Goal: Task Accomplishment & Management: Use online tool/utility

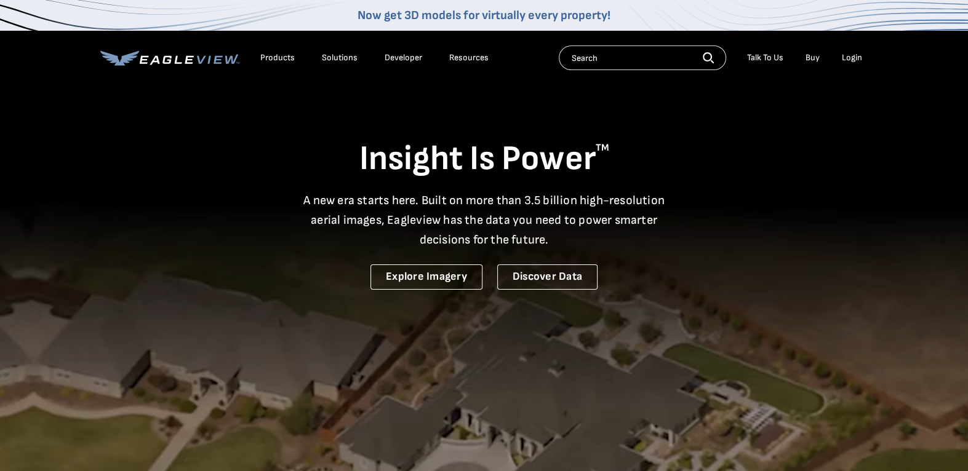
click at [854, 58] on div "Login" at bounding box center [852, 57] width 20 height 11
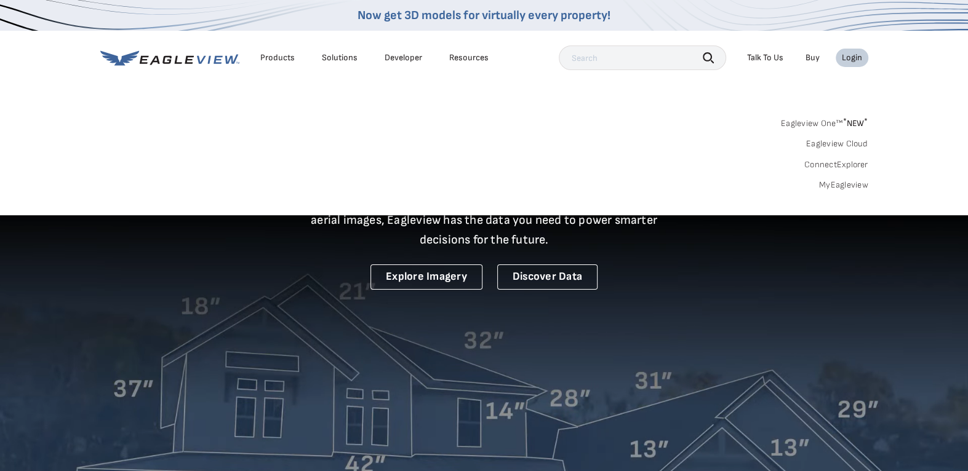
click at [845, 183] on link "MyEagleview" at bounding box center [843, 185] width 49 height 11
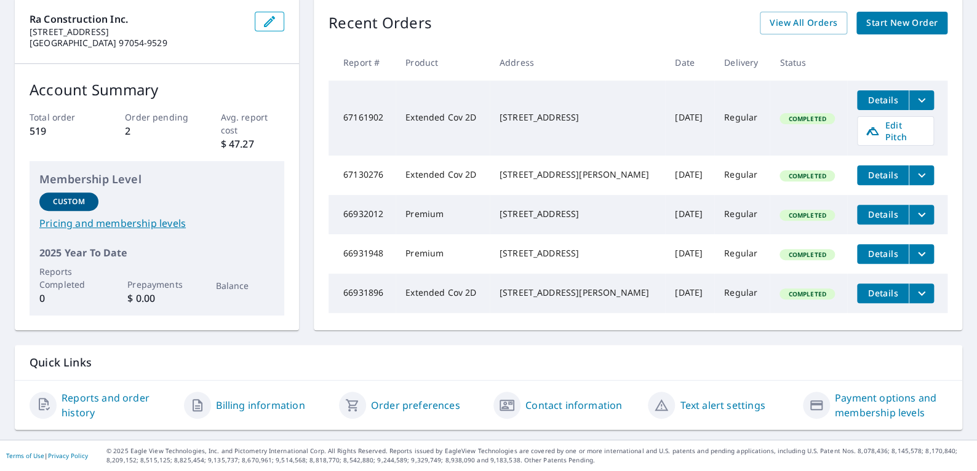
scroll to position [134, 0]
click at [412, 109] on td "Extended Cov 2D" at bounding box center [443, 118] width 94 height 75
click at [869, 94] on span "Details" at bounding box center [882, 100] width 37 height 12
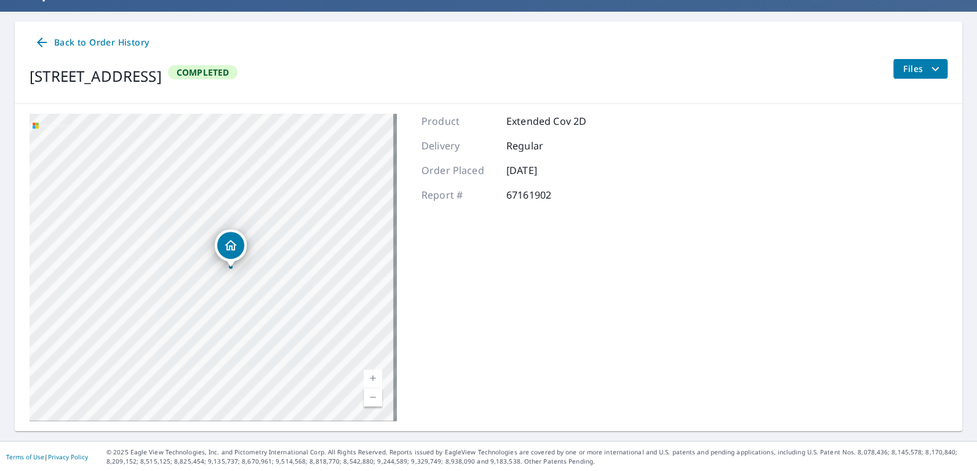
click at [42, 44] on icon at bounding box center [41, 42] width 15 height 15
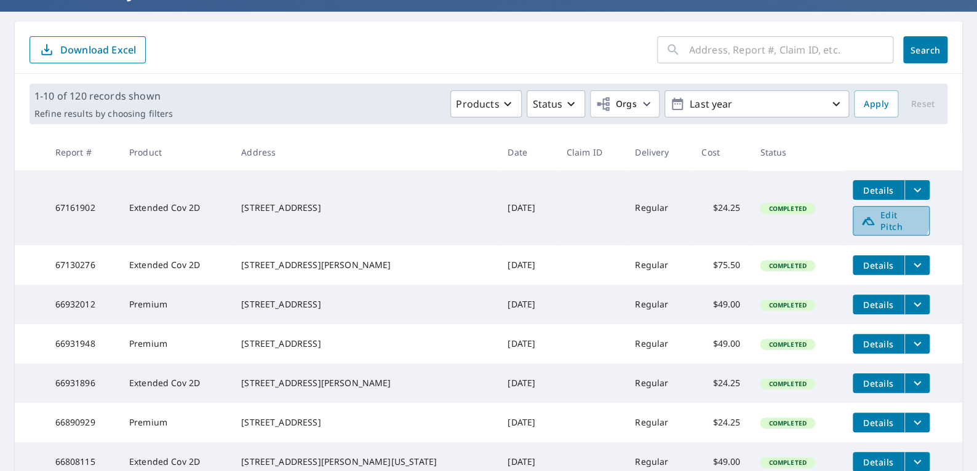
click at [863, 212] on span "Edit Pitch" at bounding box center [891, 220] width 61 height 23
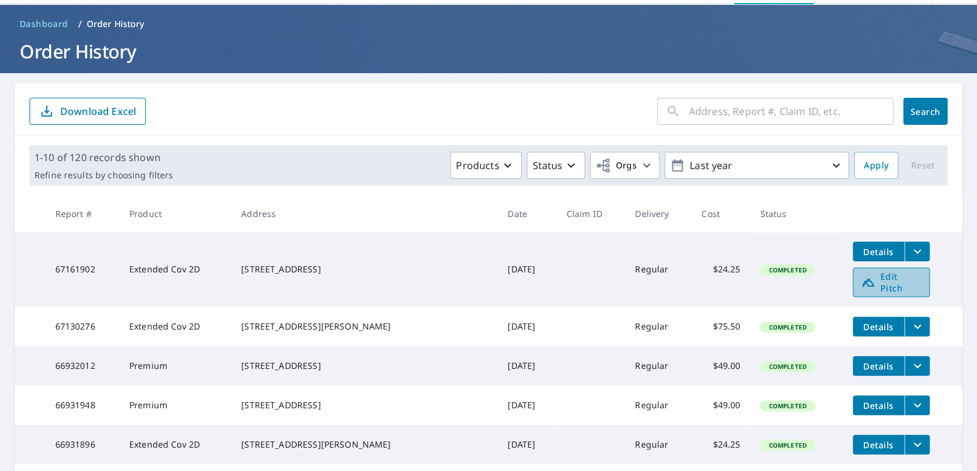
click at [870, 280] on span "Edit Pitch" at bounding box center [891, 282] width 61 height 23
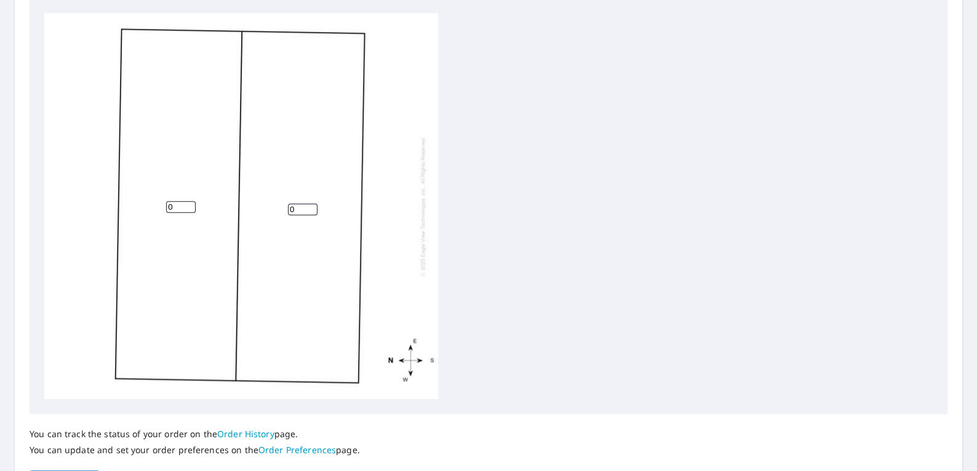
scroll to position [431, 0]
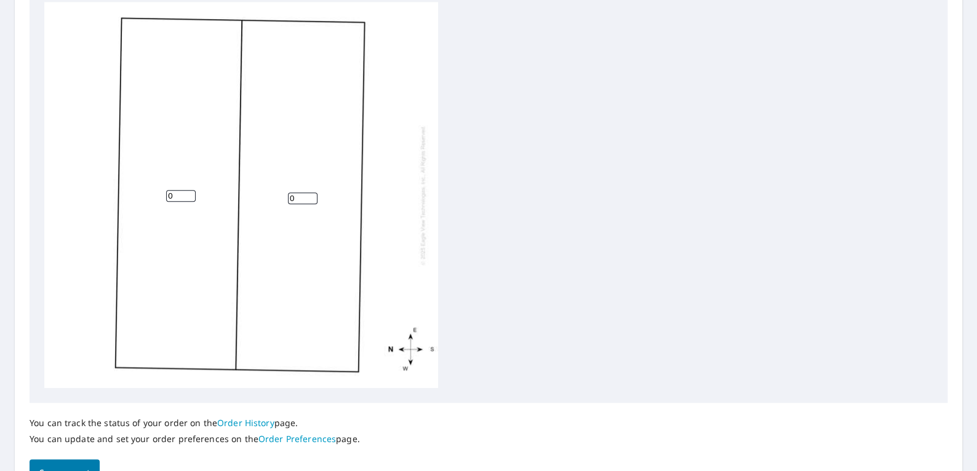
click at [186, 196] on input "0" at bounding box center [181, 196] width 30 height 12
type input "5"
click at [298, 199] on input "0" at bounding box center [303, 199] width 30 height 12
type input "5"
click at [175, 190] on input "5" at bounding box center [181, 196] width 30 height 12
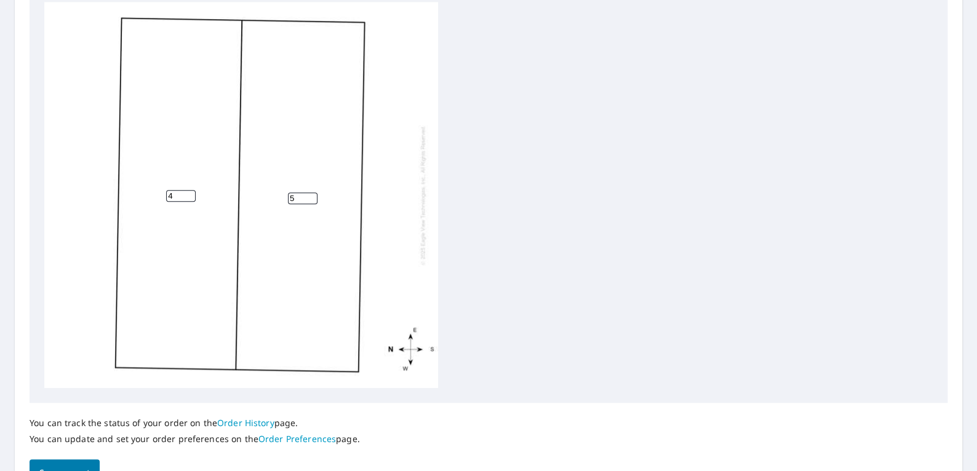
type input "4"
click at [292, 194] on input "5" at bounding box center [303, 199] width 30 height 12
type input "4"
click at [449, 247] on div "4 4" at bounding box center [488, 195] width 888 height 386
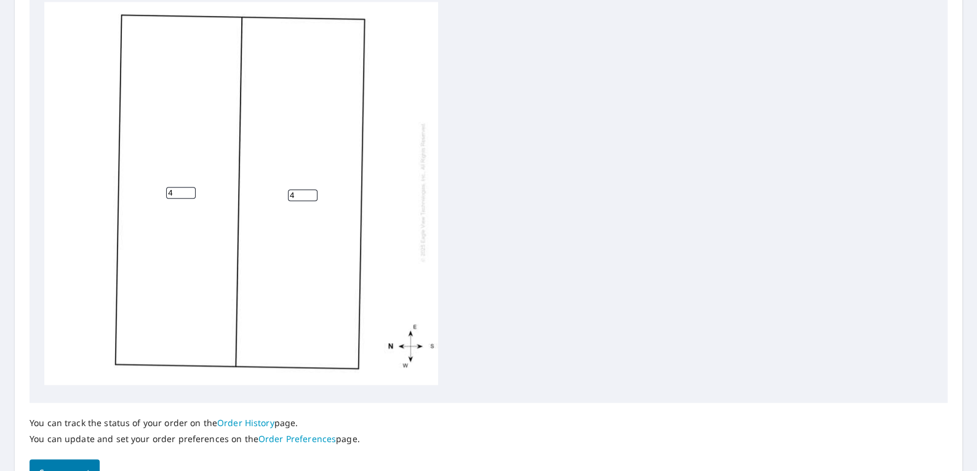
drag, startPoint x: 175, startPoint y: 183, endPoint x: 152, endPoint y: 183, distance: 23.4
click at [152, 183] on div "4 4" at bounding box center [241, 192] width 394 height 386
type input "5"
click at [290, 189] on input "4" at bounding box center [303, 195] width 30 height 12
drag, startPoint x: 293, startPoint y: 185, endPoint x: 285, endPoint y: 185, distance: 8.0
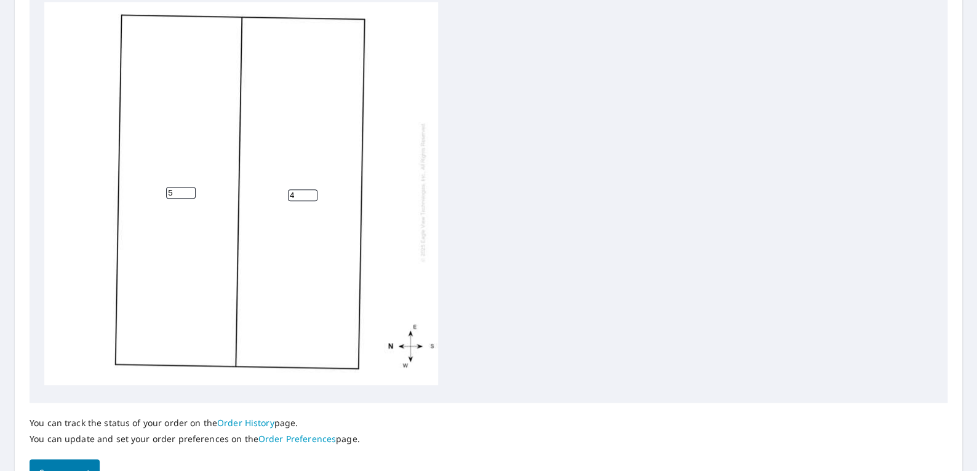
click at [285, 185] on div "4 5" at bounding box center [241, 192] width 394 height 386
type input "5"
drag, startPoint x: 178, startPoint y: 198, endPoint x: 158, endPoint y: 198, distance: 20.3
click at [158, 198] on div "5 5" at bounding box center [241, 195] width 394 height 386
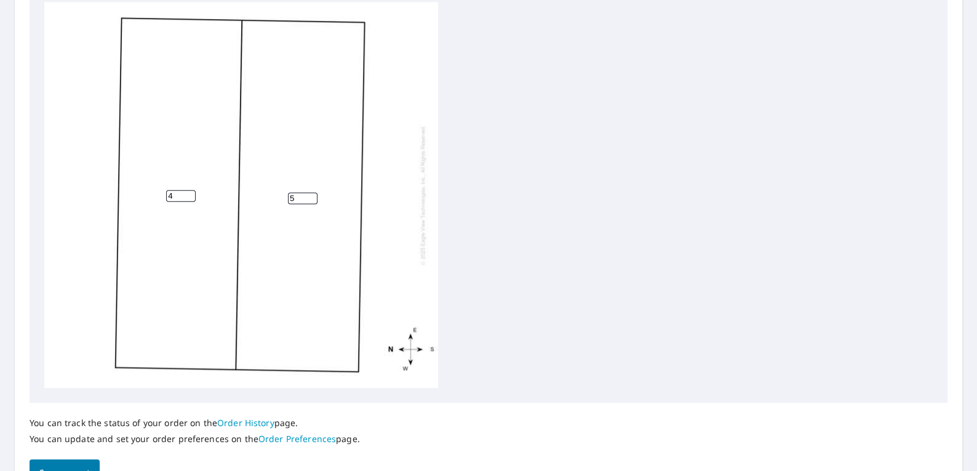
type input "4"
click at [189, 197] on input "4" at bounding box center [181, 196] width 30 height 12
type input "4"
click at [310, 202] on input "4" at bounding box center [303, 199] width 30 height 12
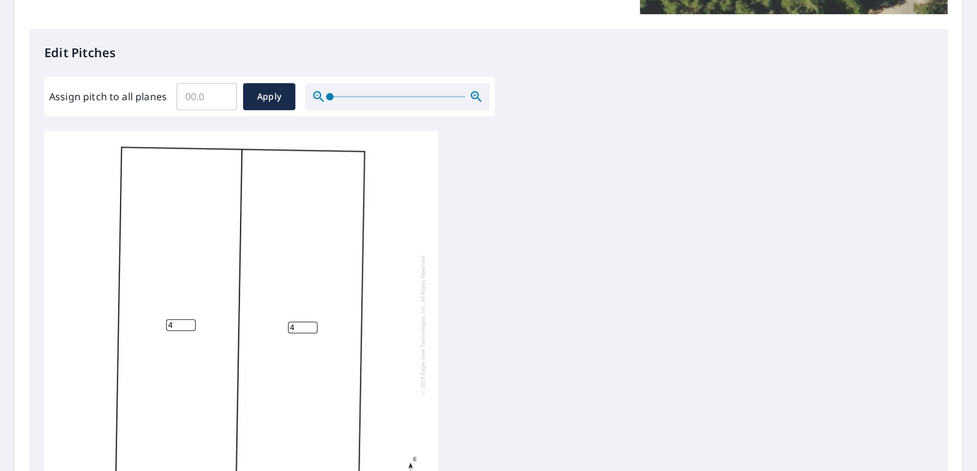
scroll to position [307, 0]
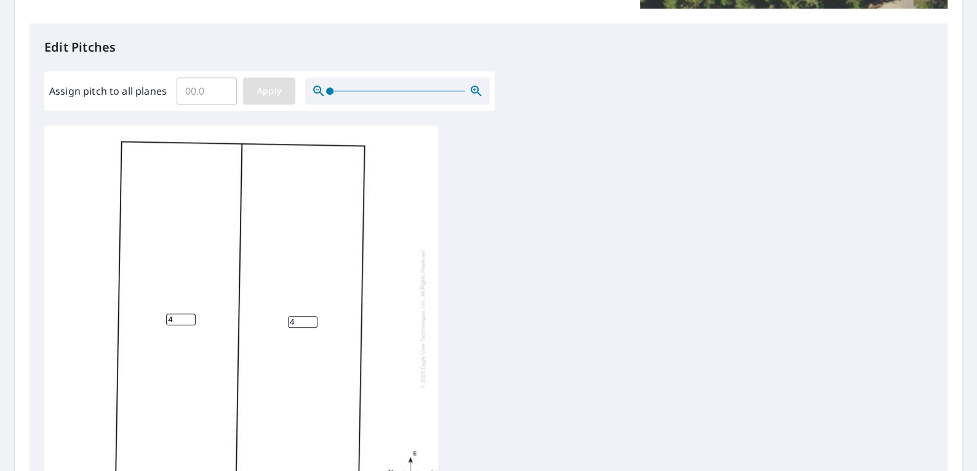
click at [268, 95] on span "Apply" at bounding box center [269, 91] width 33 height 15
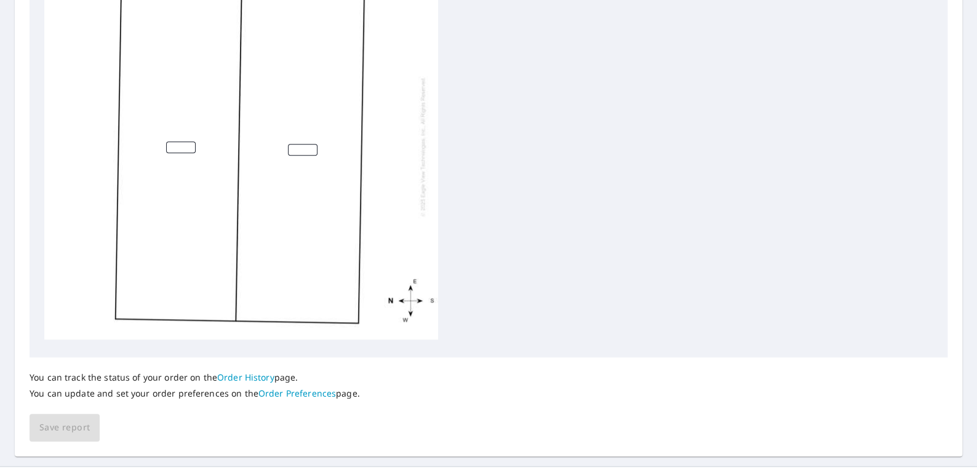
scroll to position [501, 0]
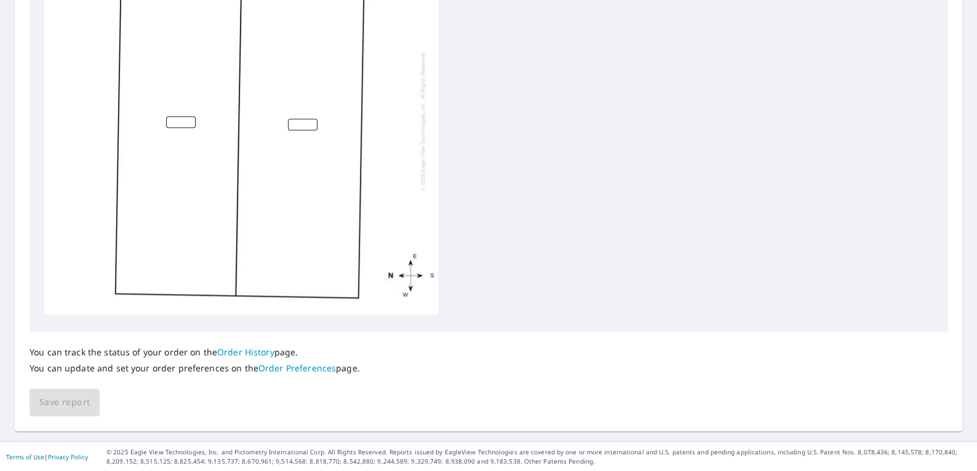
click at [300, 119] on input "number" at bounding box center [303, 125] width 30 height 12
click at [170, 116] on input "number" at bounding box center [181, 122] width 30 height 12
click at [189, 116] on input "1" at bounding box center [181, 122] width 30 height 12
click at [191, 116] on input "2" at bounding box center [181, 122] width 30 height 12
click at [191, 116] on input "3" at bounding box center [181, 122] width 30 height 12
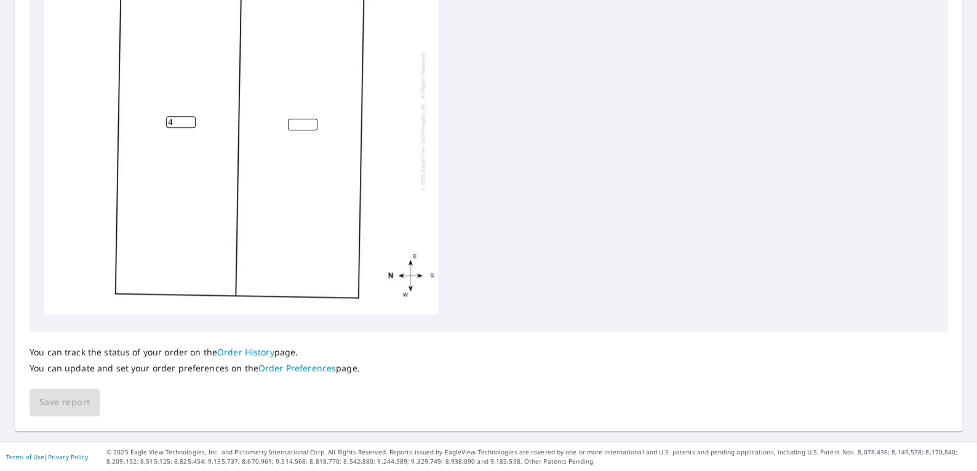
type input "4"
click at [191, 116] on input "4" at bounding box center [181, 122] width 30 height 12
click at [310, 119] on input "1" at bounding box center [303, 125] width 30 height 12
click at [310, 119] on input "2" at bounding box center [303, 125] width 30 height 12
click at [310, 119] on input "3" at bounding box center [303, 125] width 30 height 12
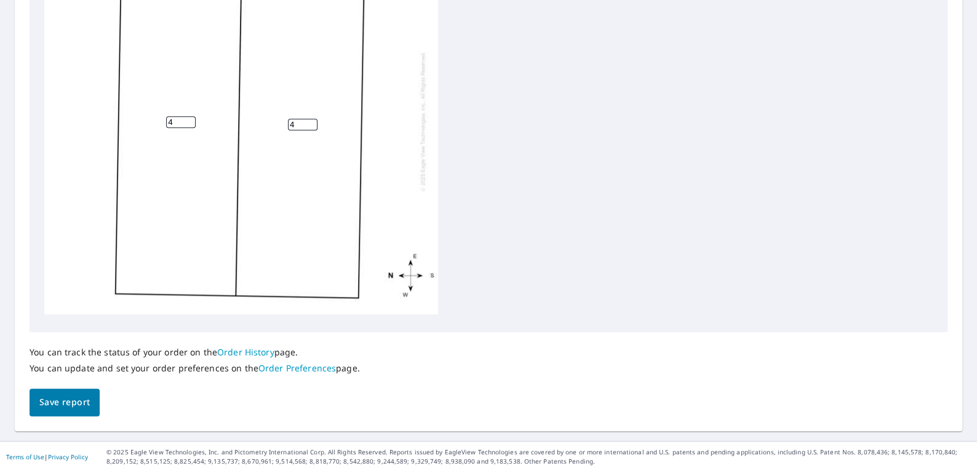
type input "4"
click at [310, 119] on input "4" at bounding box center [303, 125] width 30 height 12
click at [67, 404] on span "Save report" at bounding box center [64, 402] width 50 height 15
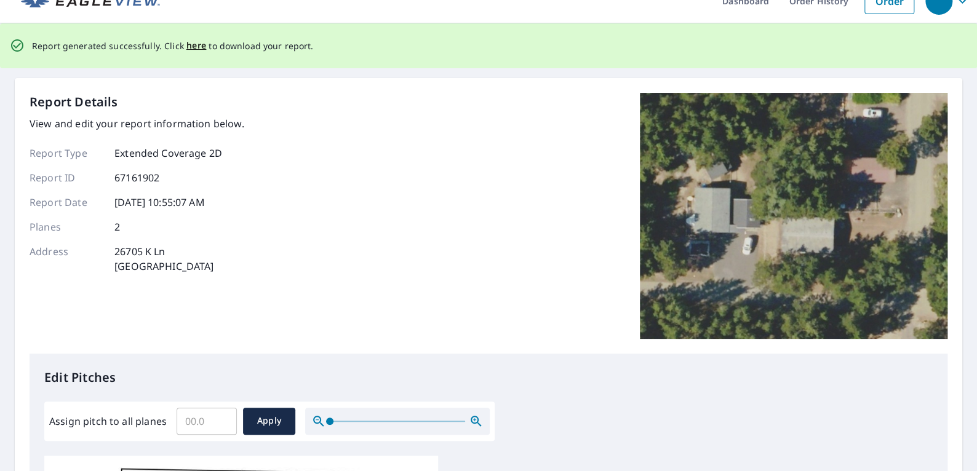
scroll to position [0, 0]
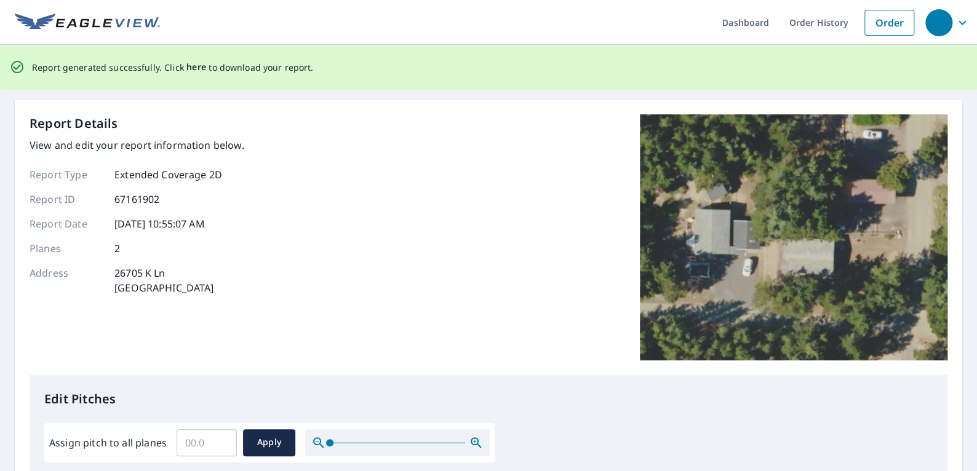
click at [195, 69] on span "here" at bounding box center [196, 67] width 20 height 15
